Goal: Communication & Community: Answer question/provide support

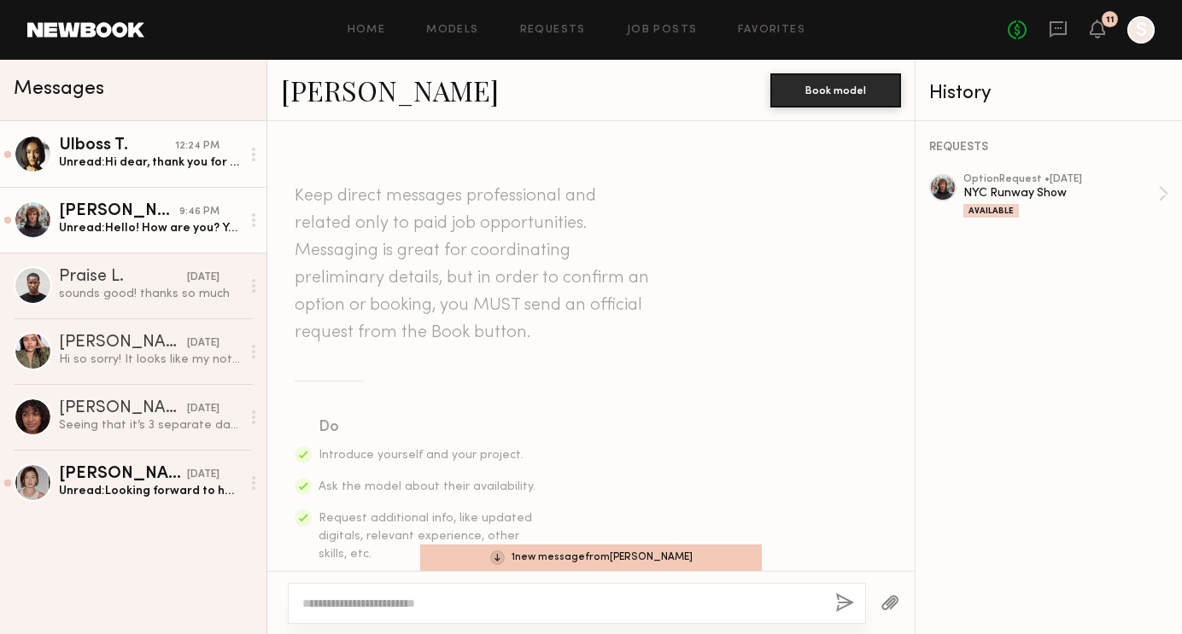
scroll to position [637, 0]
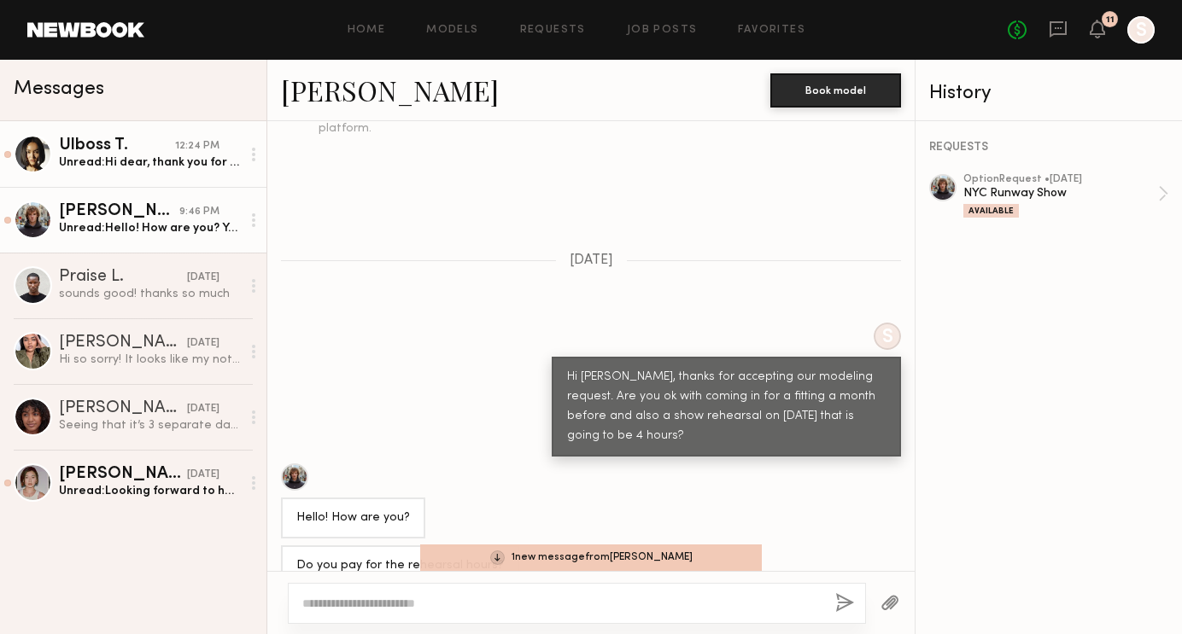
click at [156, 157] on div "Unread: Hi dear, thank you for considering me for the show however I will be ou…" at bounding box center [150, 163] width 182 height 16
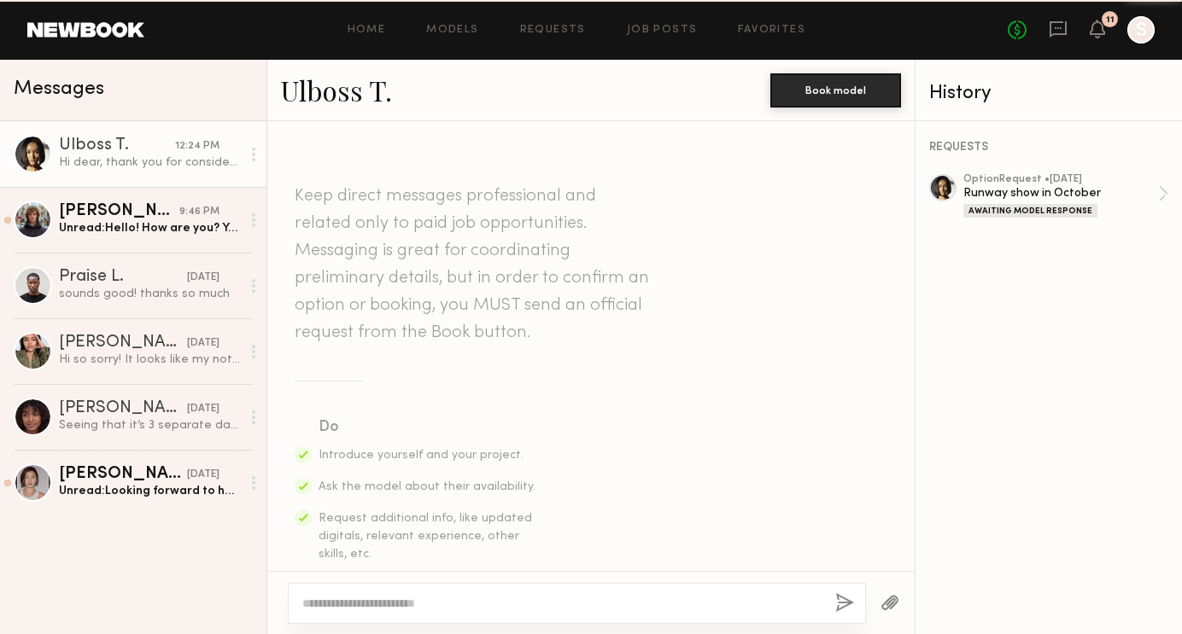
scroll to position [881, 0]
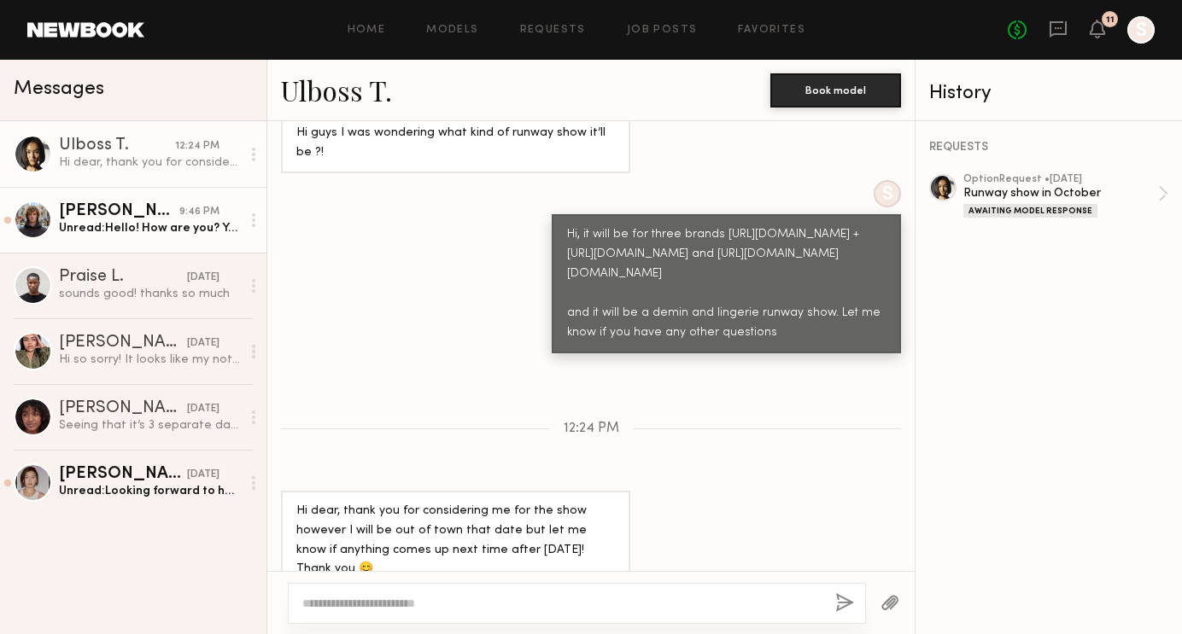
click at [134, 220] on div "Unread: Hello! How are you? You mean you sent the money already? Yes, I can com…" at bounding box center [150, 228] width 182 height 16
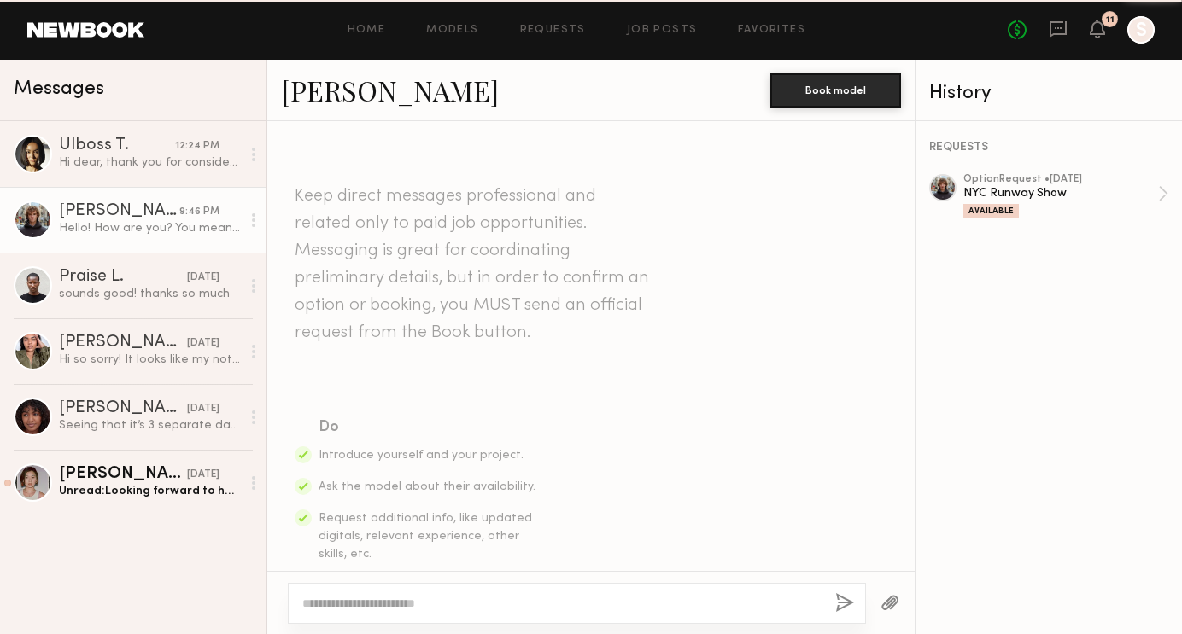
scroll to position [2229, 0]
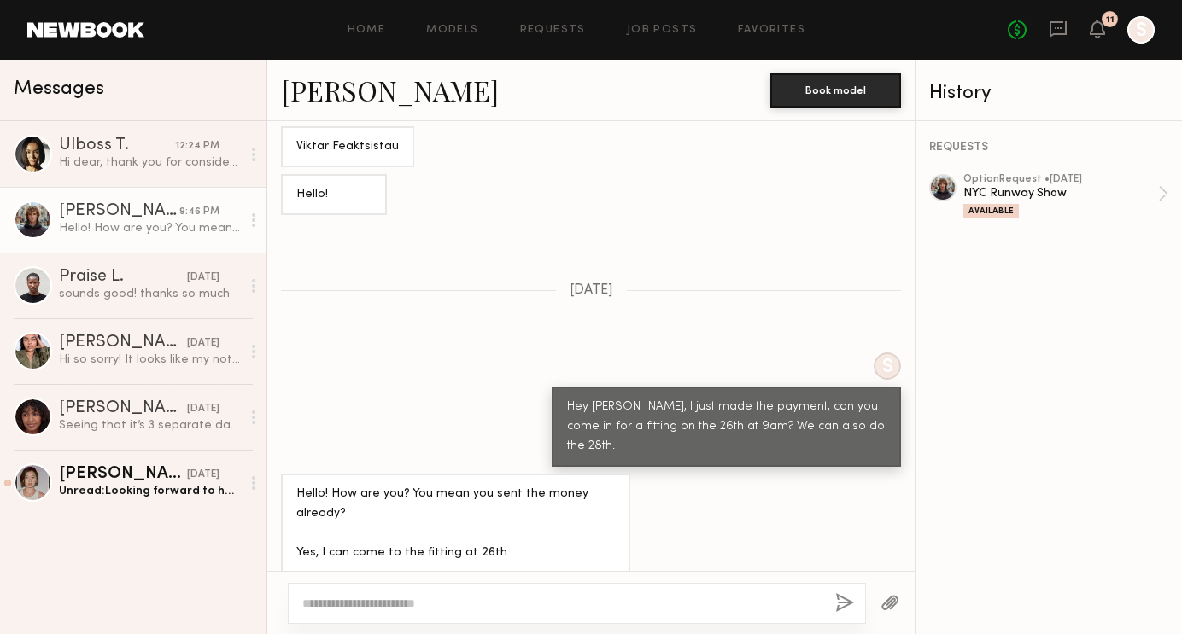
click at [567, 609] on textarea at bounding box center [561, 603] width 519 height 17
type textarea "**********"
click at [844, 592] on div "**********" at bounding box center [577, 603] width 578 height 41
click at [845, 607] on button "button" at bounding box center [844, 603] width 19 height 21
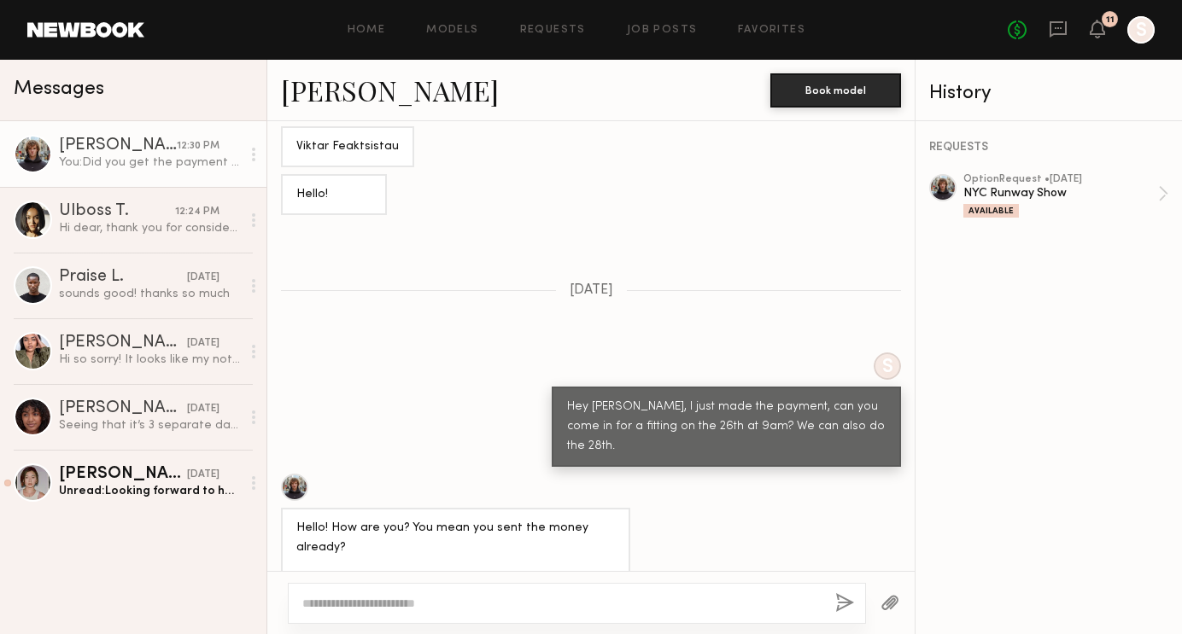
scroll to position [2571, 0]
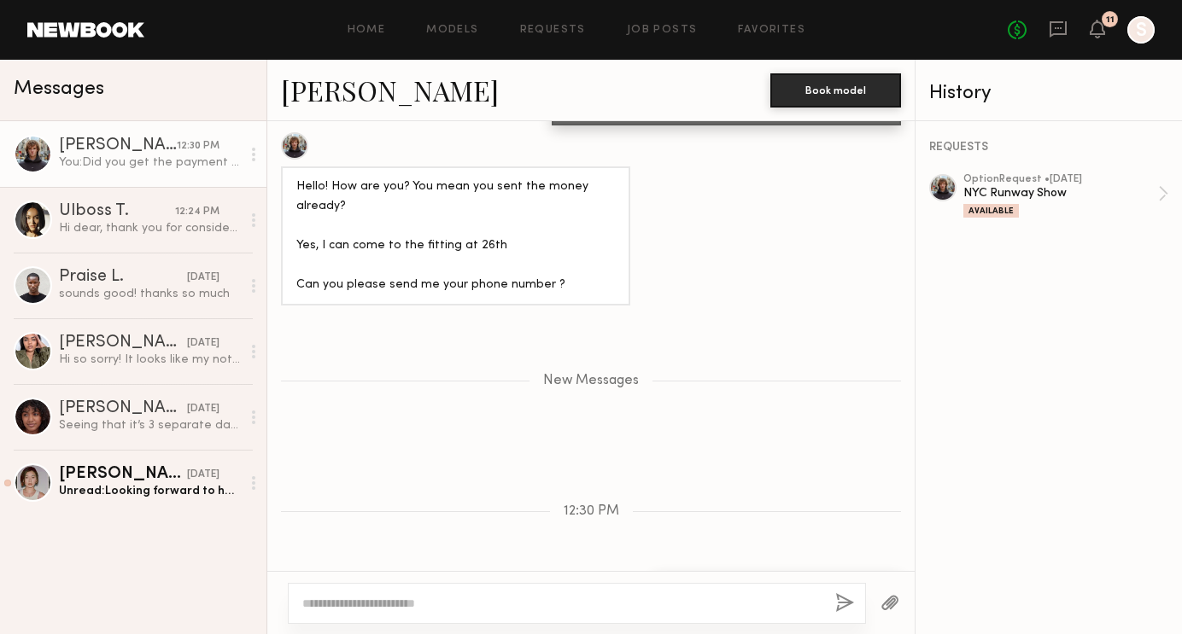
click at [751, 610] on textarea at bounding box center [561, 603] width 519 height 17
type textarea "**********"
click at [839, 596] on button "button" at bounding box center [844, 603] width 19 height 21
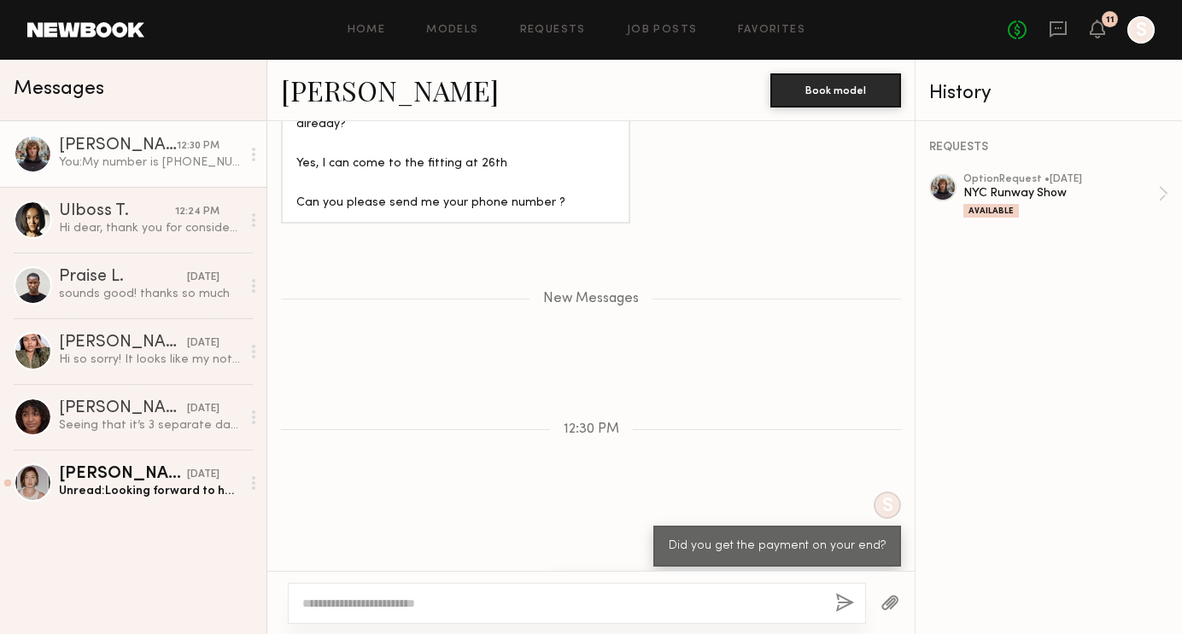
scroll to position [2760, 0]
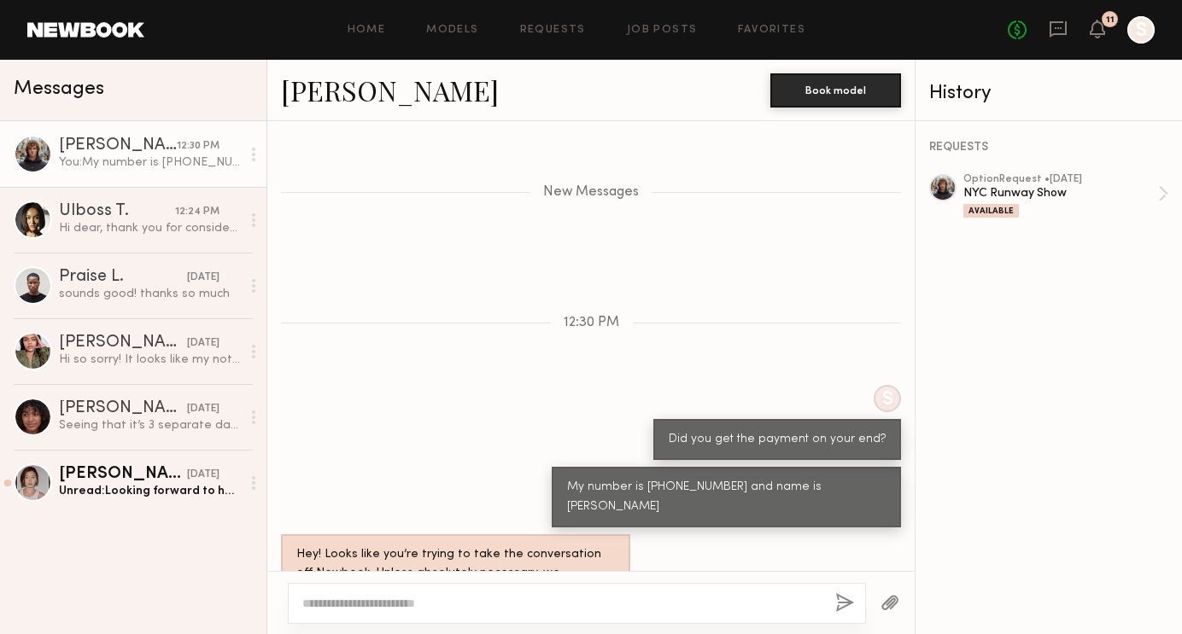
click at [640, 605] on textarea at bounding box center [561, 603] width 519 height 17
click at [157, 156] on div "You: My number is [PHONE_NUMBER] and name is [PERSON_NAME]" at bounding box center [150, 163] width 182 height 16
click at [167, 155] on div "You: My number is [PHONE_NUMBER] and name is [PERSON_NAME]" at bounding box center [150, 163] width 182 height 16
click at [134, 161] on div "You: My number is [PHONE_NUMBER] and name is [PERSON_NAME]" at bounding box center [150, 163] width 182 height 16
click at [139, 225] on div "Hi dear, thank you for considering me for the show however I will be out of tow…" at bounding box center [150, 228] width 182 height 16
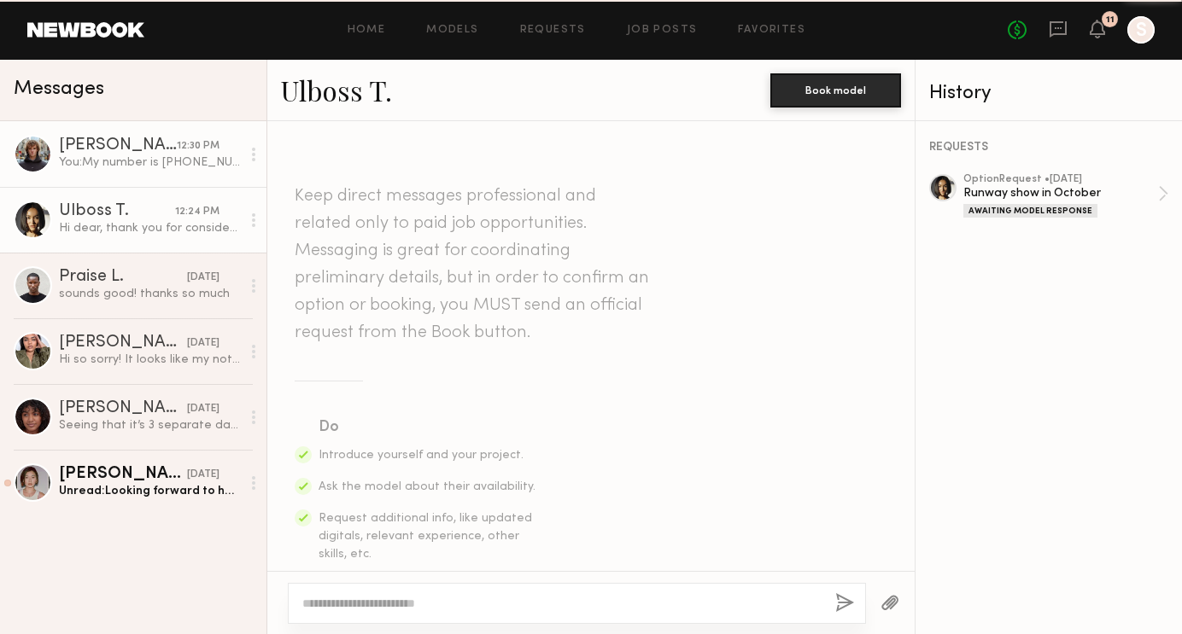
scroll to position [881, 0]
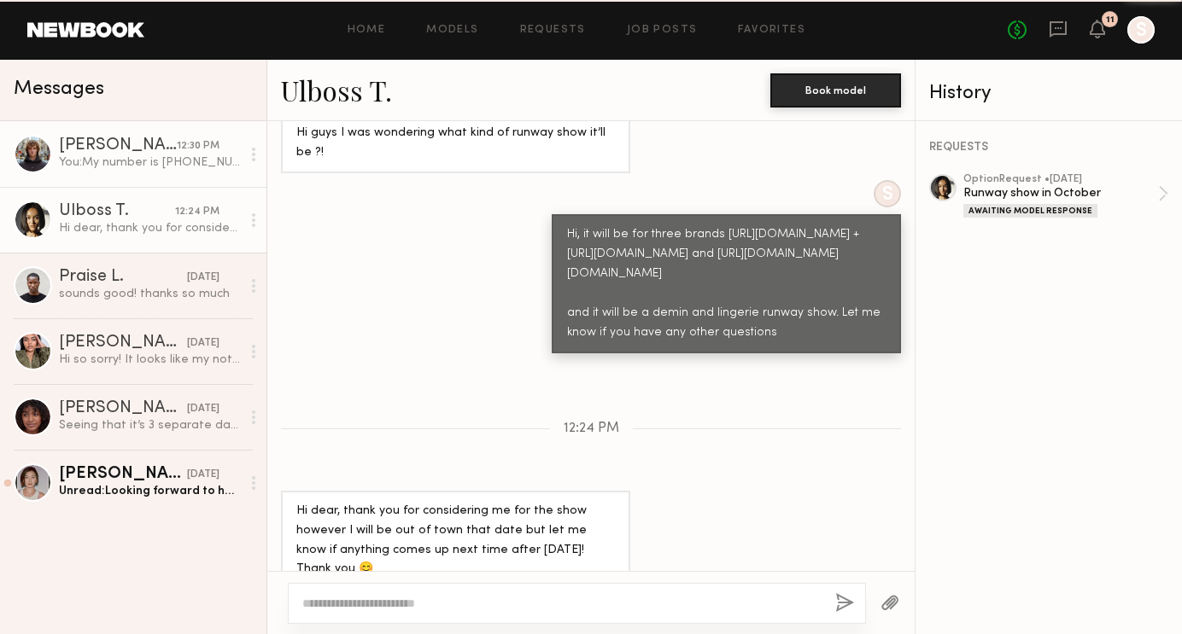
click at [122, 164] on div "You: My number is [PHONE_NUMBER] and name is [PERSON_NAME]" at bounding box center [150, 163] width 182 height 16
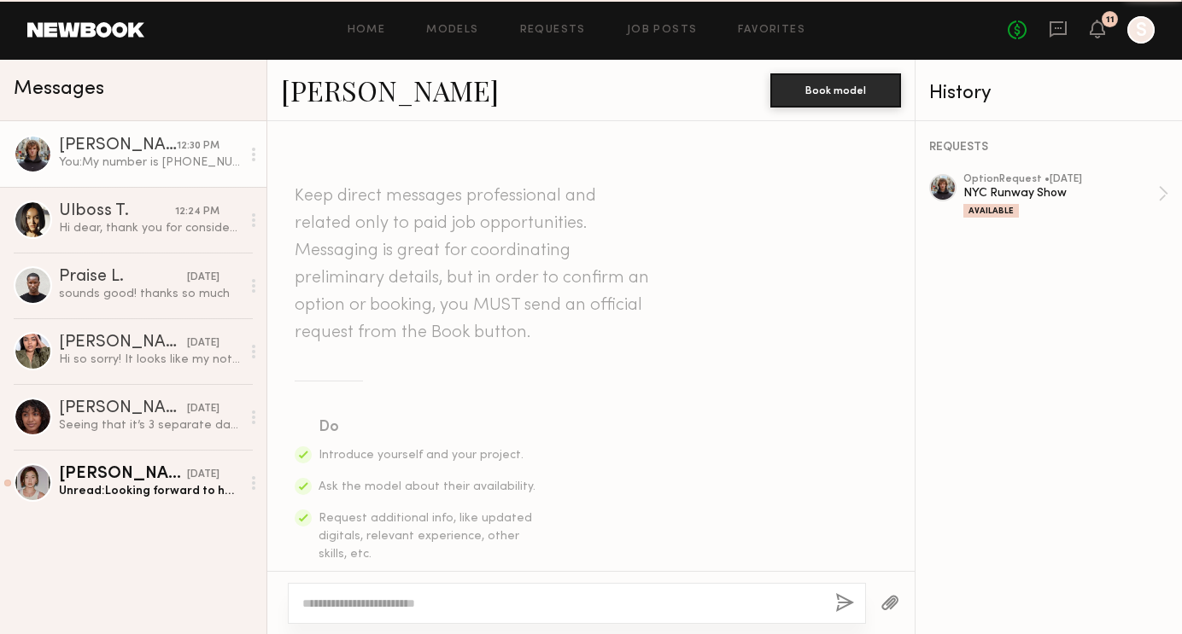
scroll to position [2630, 0]
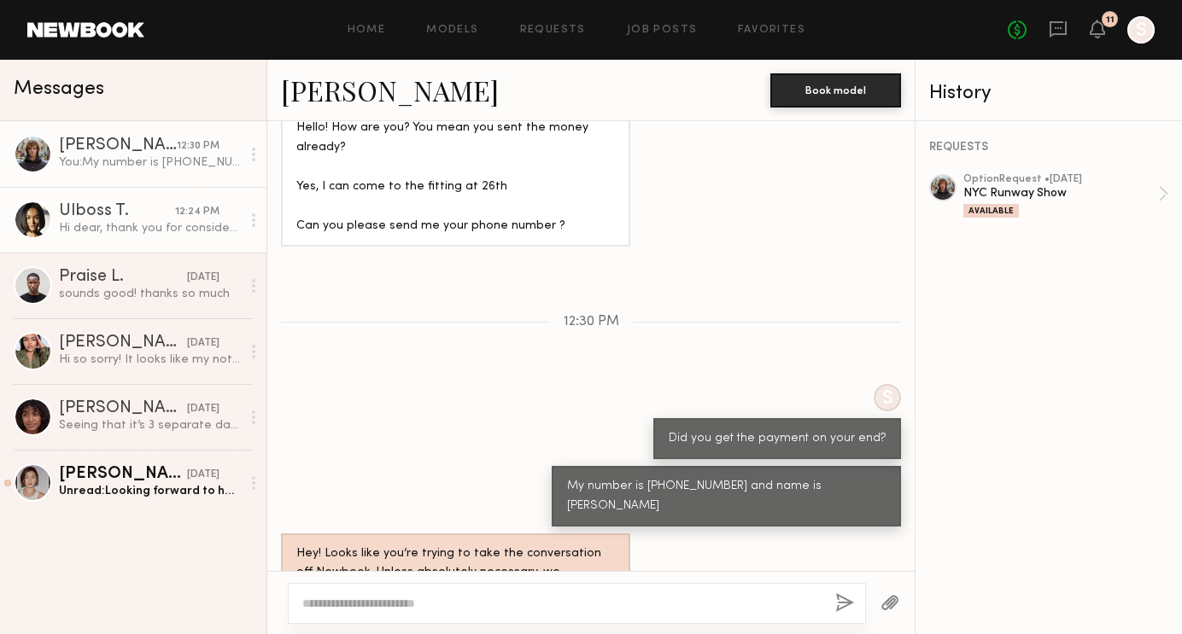
click at [119, 243] on link "Ulboss T. 12:24 PM Hi dear, thank you for considering me for the show however I…" at bounding box center [133, 220] width 266 height 66
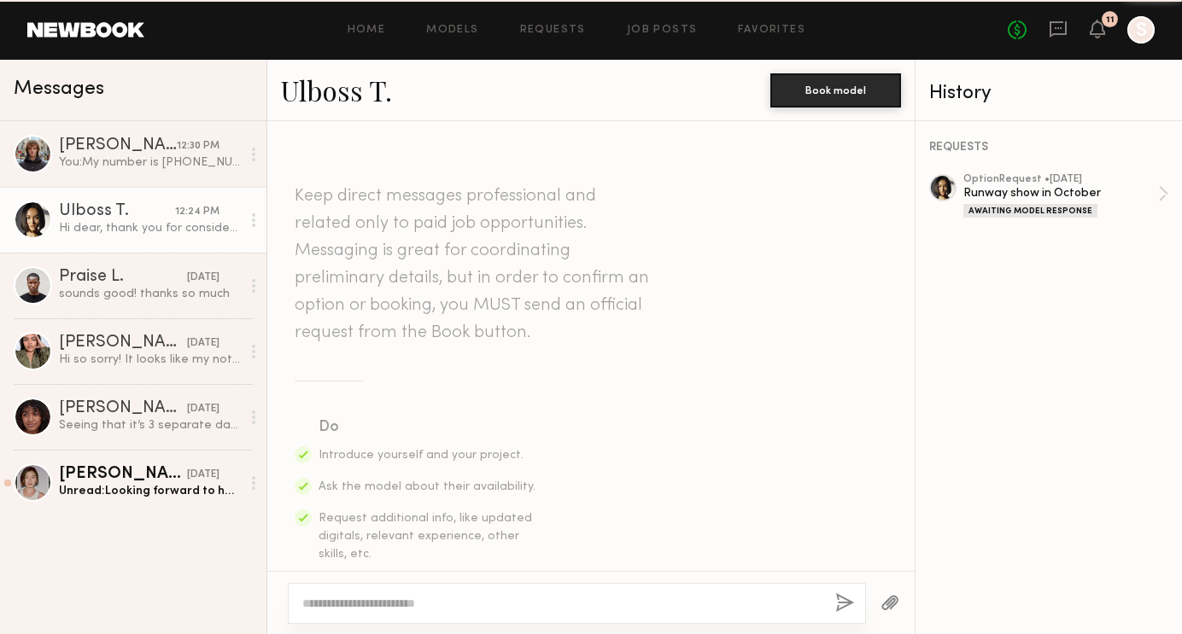
scroll to position [881, 0]
